Goal: Task Accomplishment & Management: Complete application form

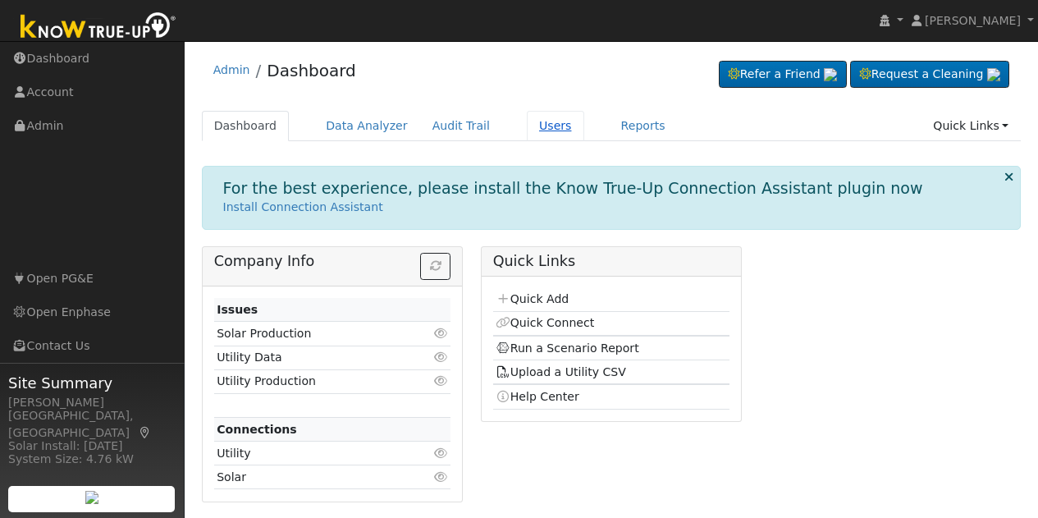
click at [527, 129] on link "Users" at bounding box center [555, 126] width 57 height 30
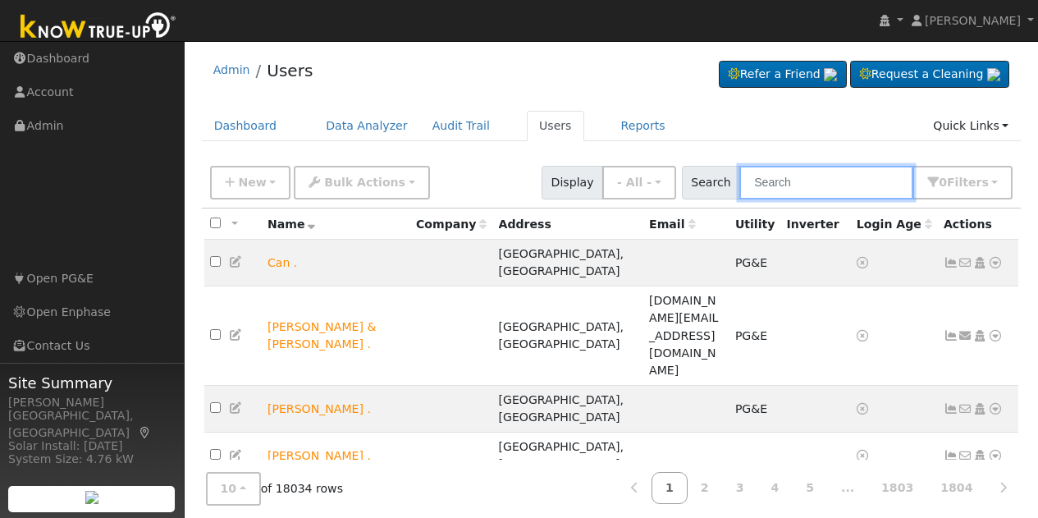
click at [771, 181] on input "text" at bounding box center [827, 183] width 174 height 34
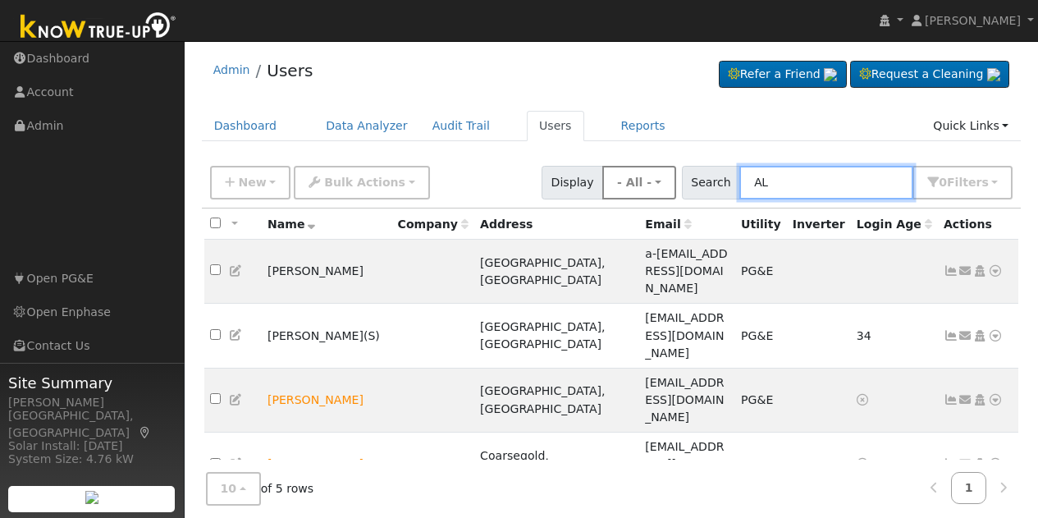
type input "A"
type input "alec"
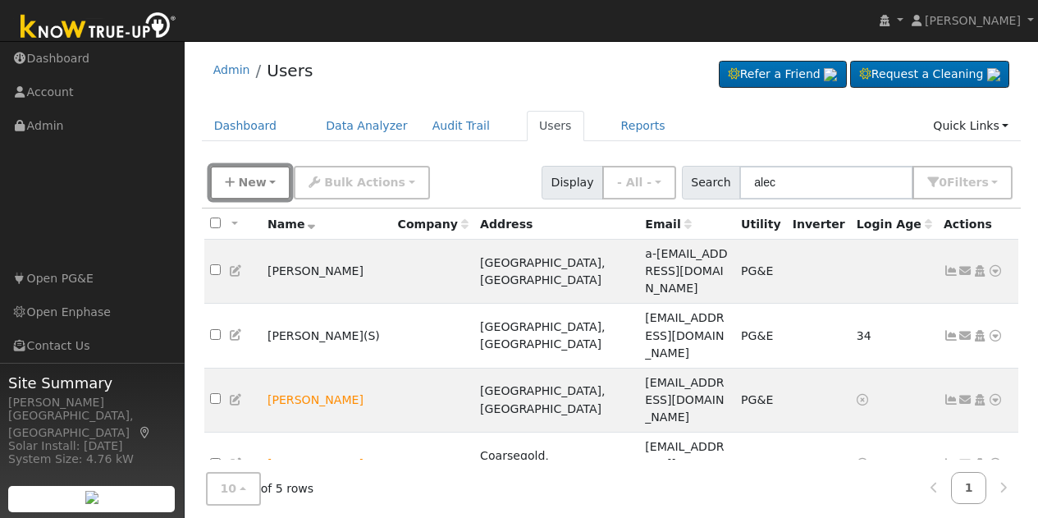
click at [254, 181] on span "New" at bounding box center [252, 182] width 28 height 13
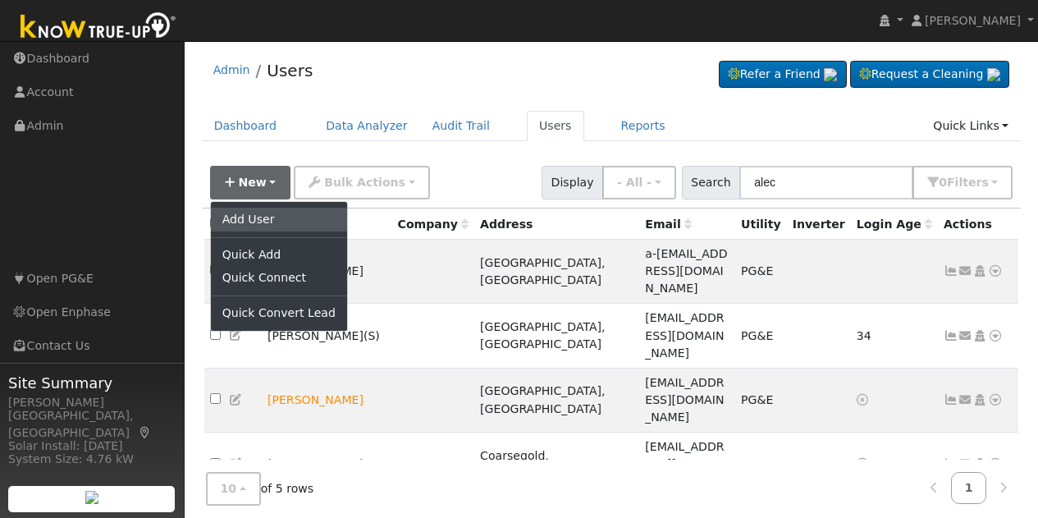
click at [259, 218] on link "Add User" at bounding box center [279, 219] width 136 height 23
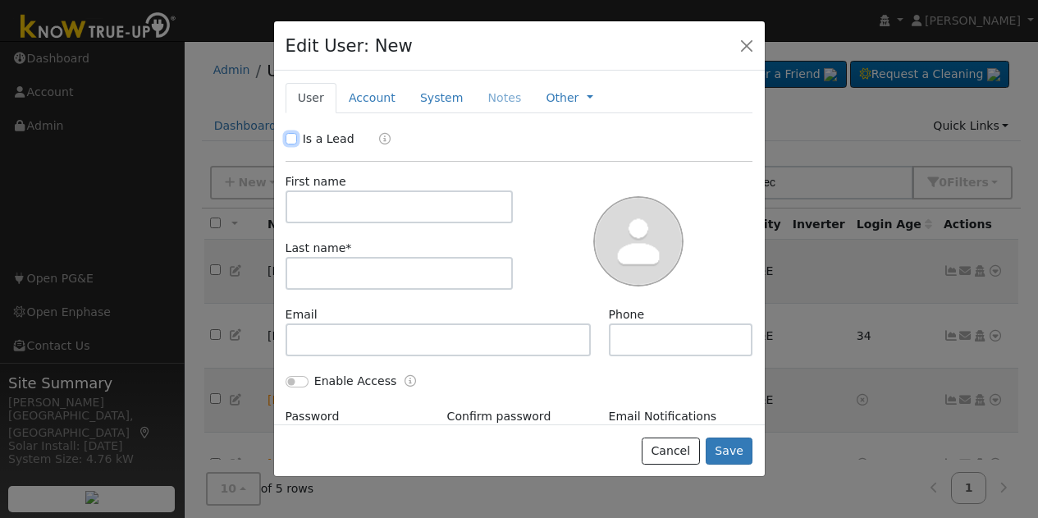
click at [293, 141] on input "Is a Lead" at bounding box center [291, 138] width 11 height 11
checkbox input "true"
click at [335, 205] on input "text" at bounding box center [400, 206] width 228 height 33
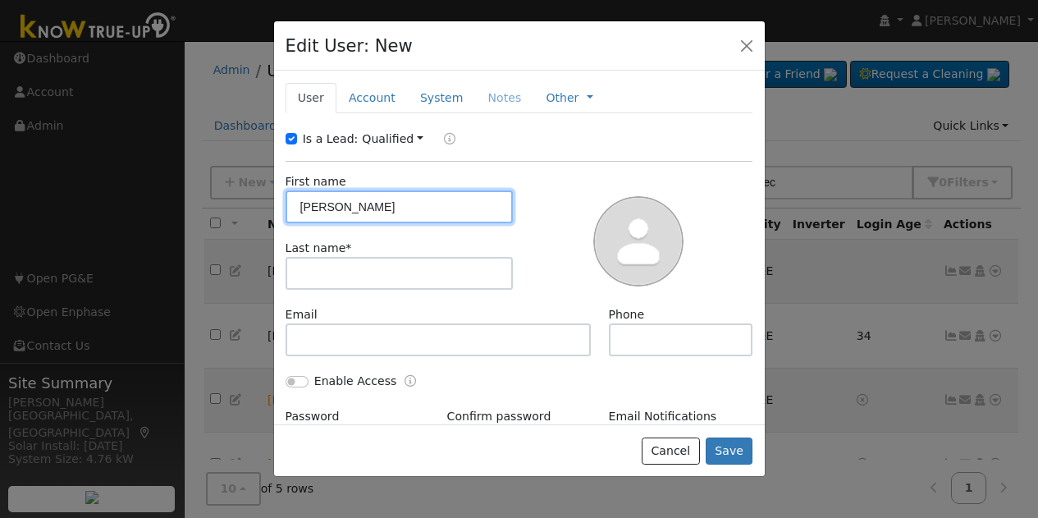
type input "[PERSON_NAME]"
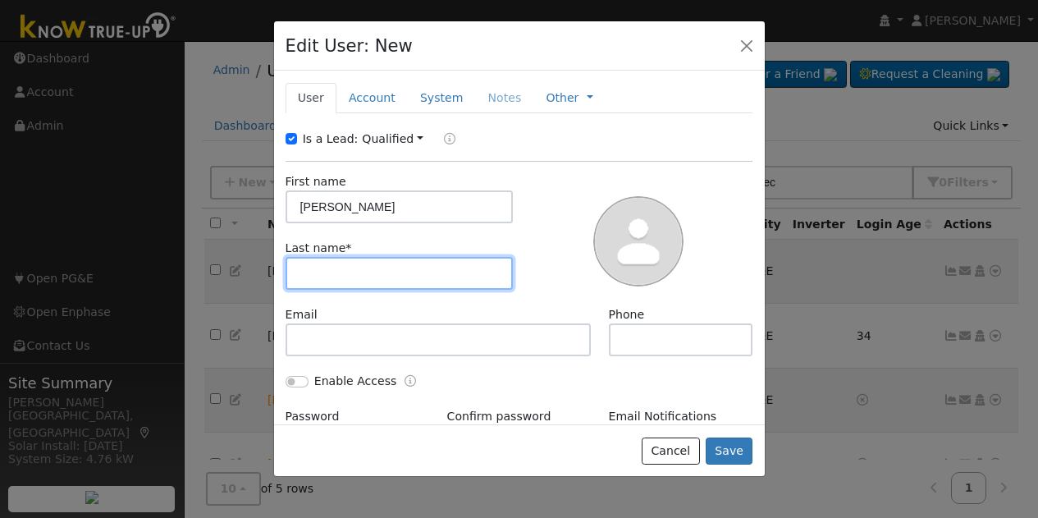
click at [354, 264] on input "text" at bounding box center [400, 273] width 228 height 33
type input "[PERSON_NAME]"
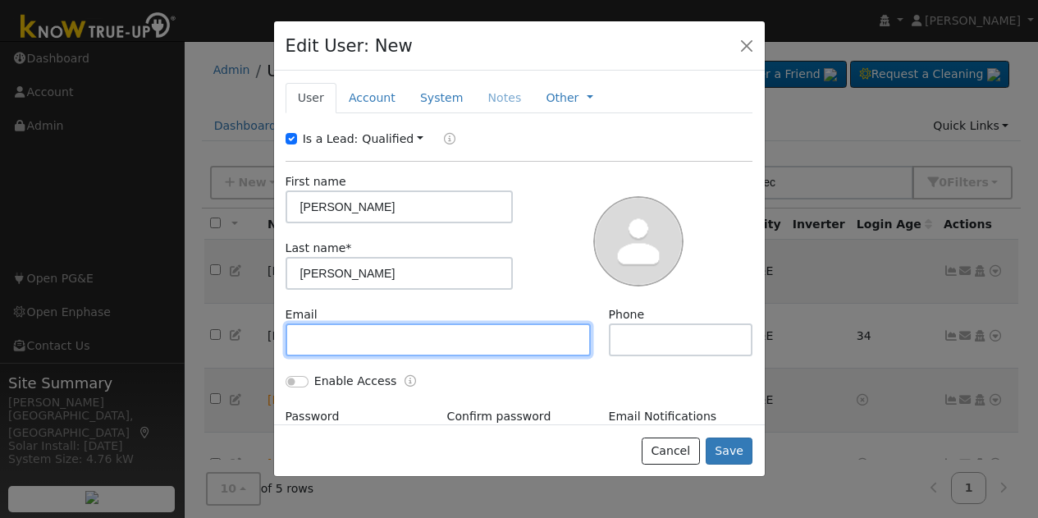
click at [333, 336] on input "text" at bounding box center [439, 339] width 306 height 33
type input "a"
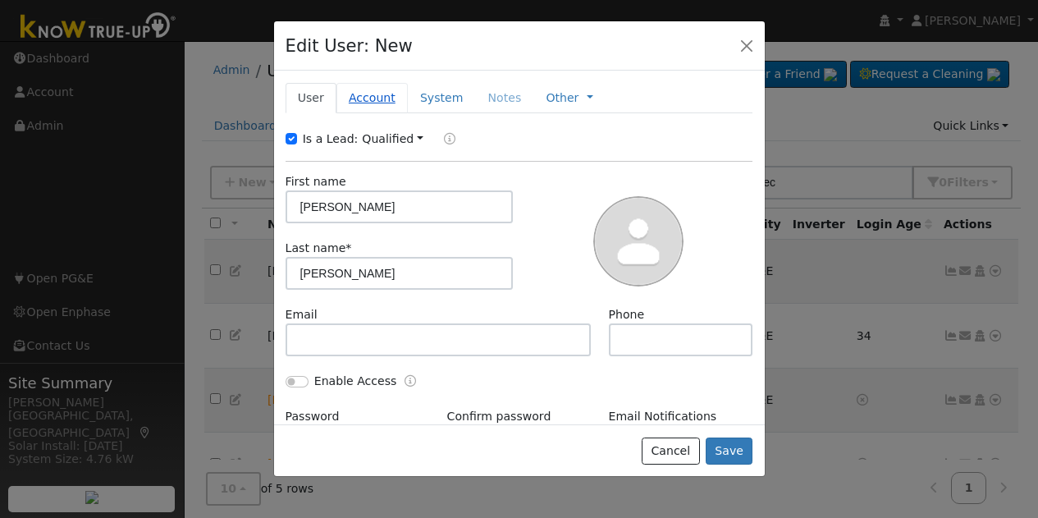
click at [364, 99] on link "Account" at bounding box center [372, 98] width 71 height 30
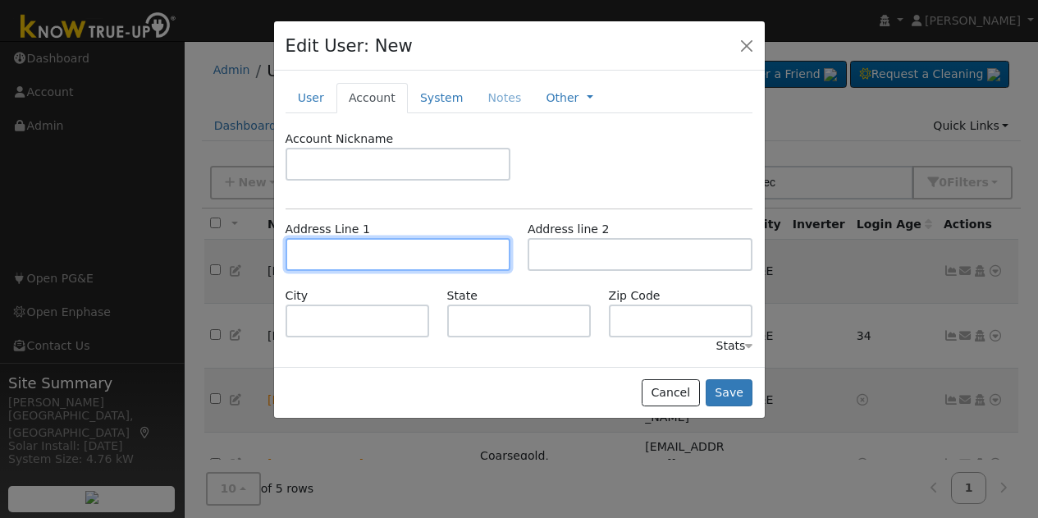
click at [406, 245] on input "text" at bounding box center [398, 254] width 225 height 33
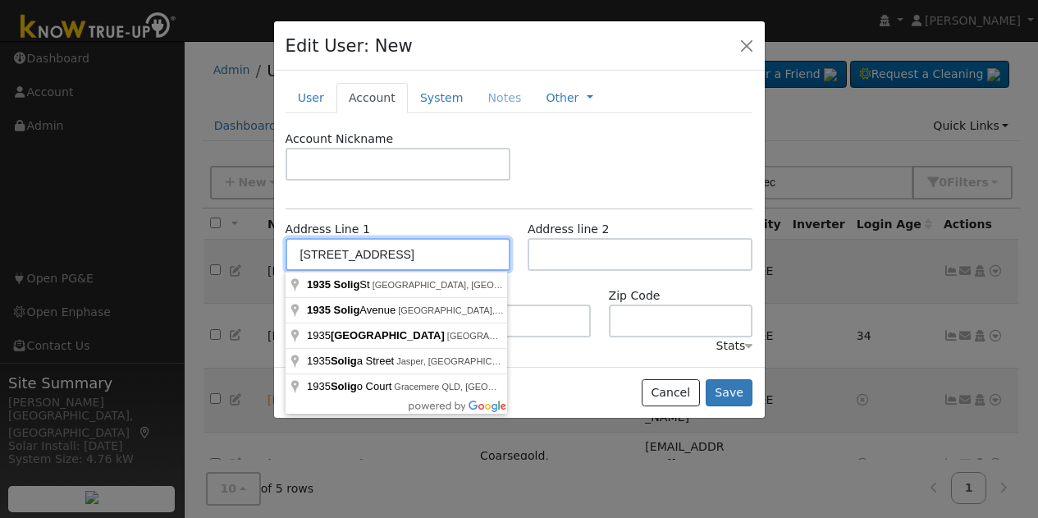
type input "1935 [GEOGRAPHIC_DATA]"
type input "[GEOGRAPHIC_DATA]"
type input "CA"
type input "93631"
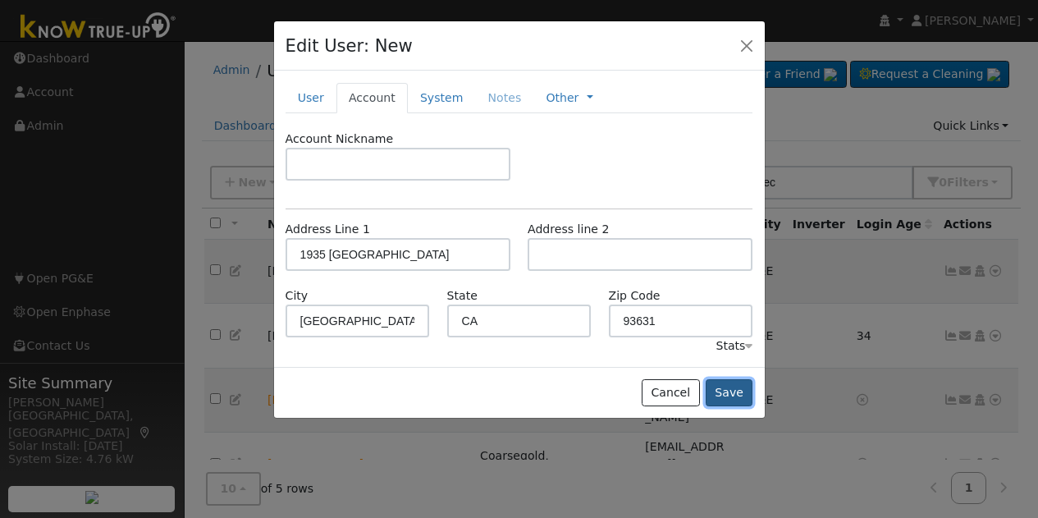
click at [721, 388] on button "Save" at bounding box center [730, 393] width 48 height 28
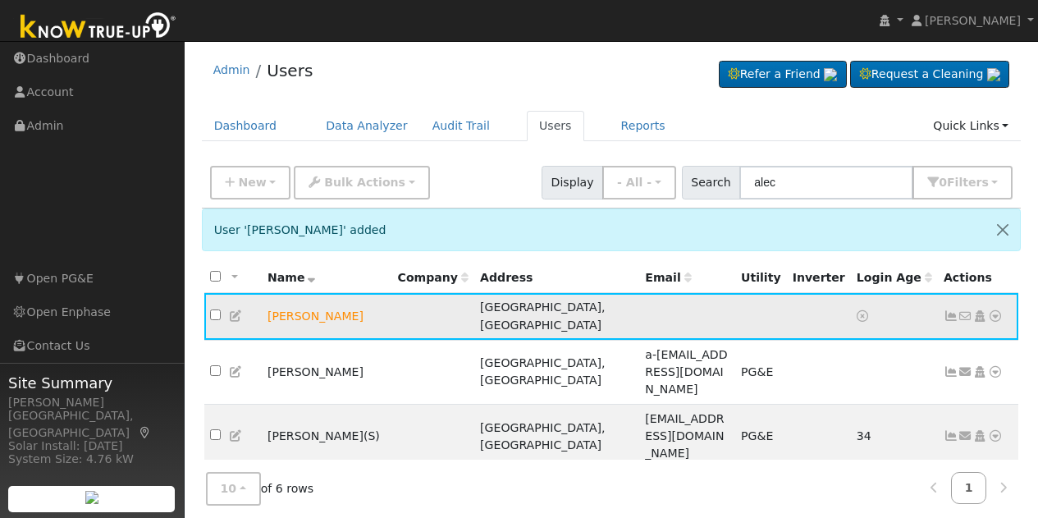
click at [979, 310] on icon at bounding box center [980, 315] width 15 height 11
